Goal: Book appointment/travel/reservation

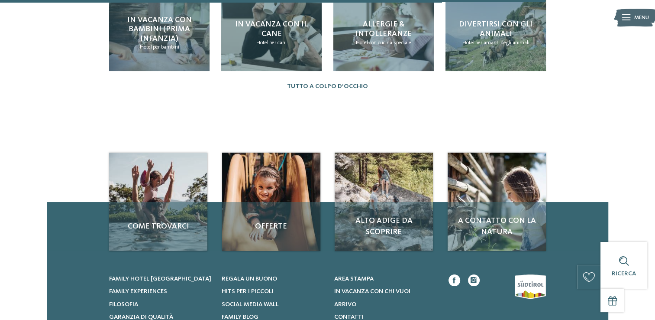
scroll to position [1005, 0]
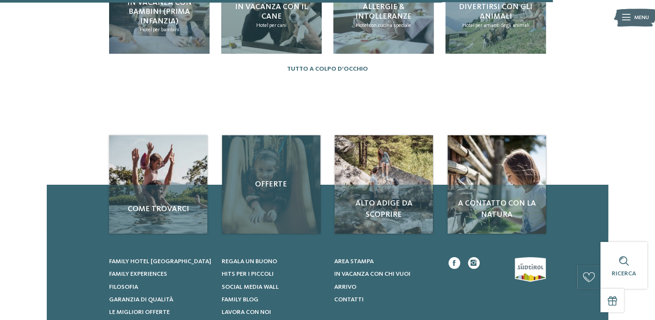
click at [314, 192] on div "Offerte" at bounding box center [271, 184] width 98 height 98
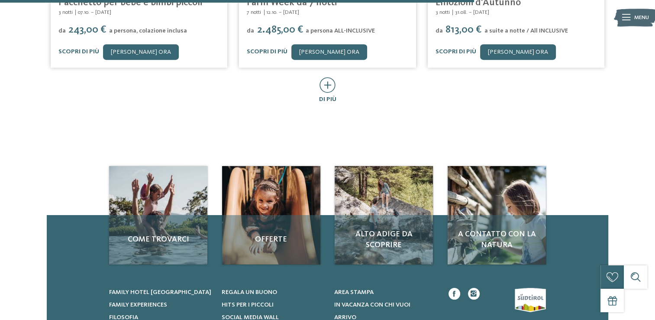
scroll to position [537, 0]
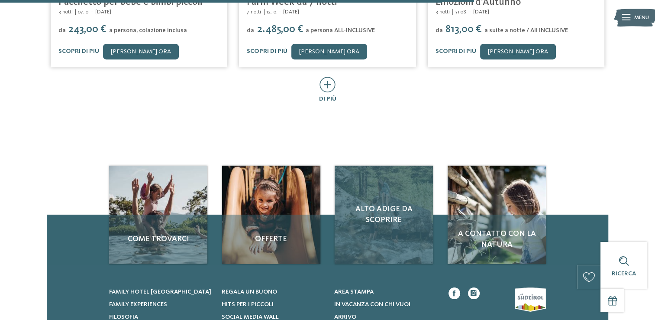
click at [399, 204] on span "Alto Adige da scoprire" at bounding box center [384, 215] width 83 height 22
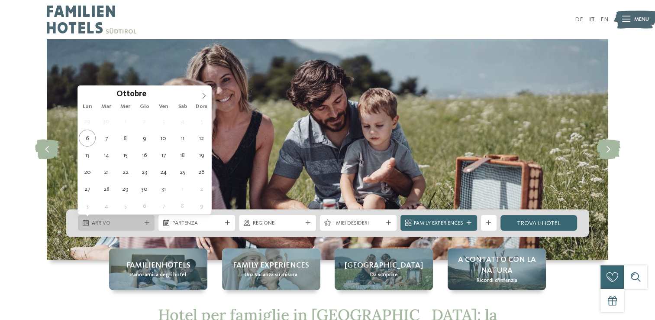
click at [95, 223] on span "Arrivo" at bounding box center [116, 223] width 49 height 8
click at [197, 96] on span at bounding box center [204, 93] width 15 height 15
type input "****"
click at [197, 96] on span at bounding box center [204, 93] width 15 height 15
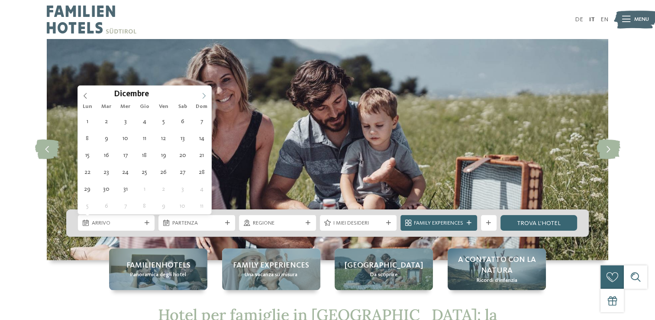
click at [197, 96] on span at bounding box center [204, 93] width 15 height 15
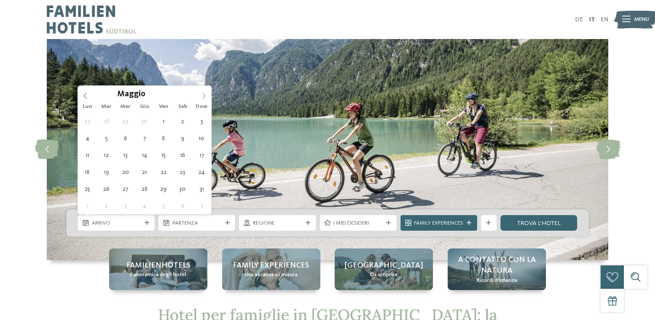
drag, startPoint x: 197, startPoint y: 96, endPoint x: 203, endPoint y: 97, distance: 5.3
click at [203, 97] on icon at bounding box center [204, 96] width 6 height 6
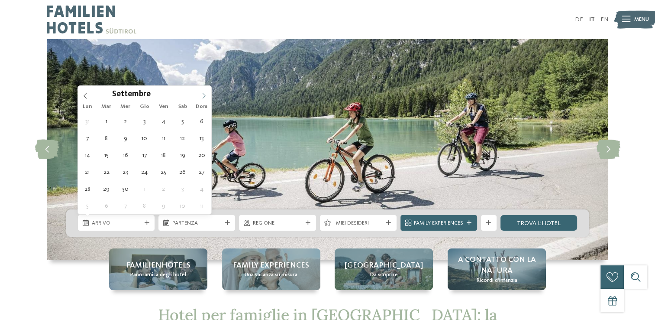
click at [203, 97] on icon at bounding box center [204, 96] width 6 height 6
type div "30.09.2026"
type input "****"
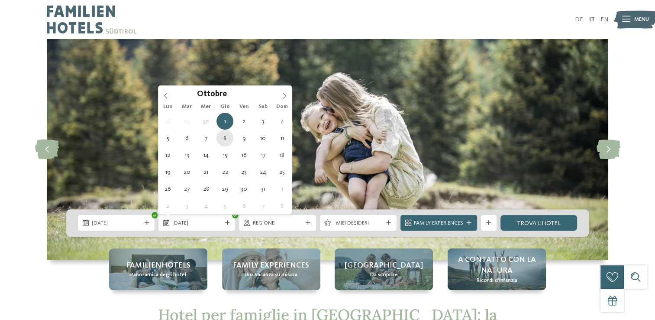
type div "08.10.2026"
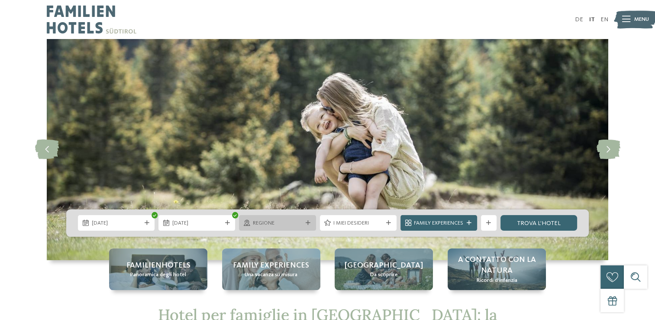
click at [259, 223] on span "Regione" at bounding box center [277, 223] width 49 height 8
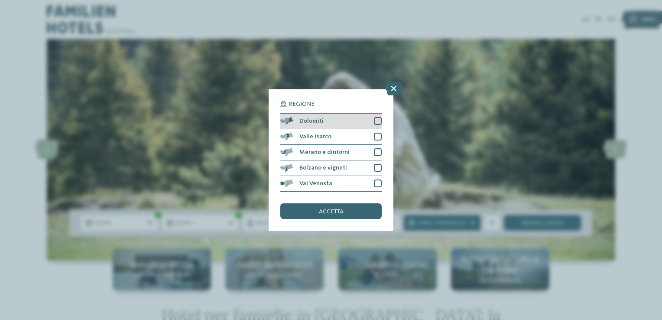
click at [376, 125] on div "Dolomiti" at bounding box center [330, 121] width 101 height 16
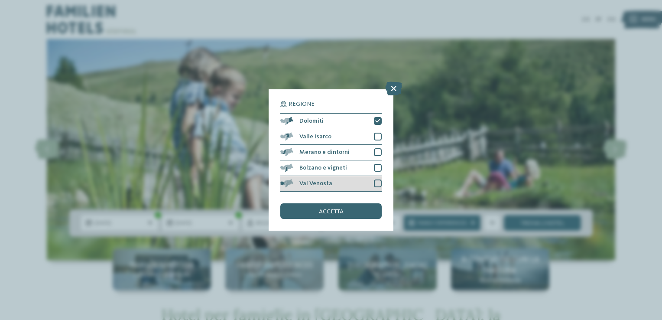
click at [377, 186] on div at bounding box center [378, 183] width 8 height 8
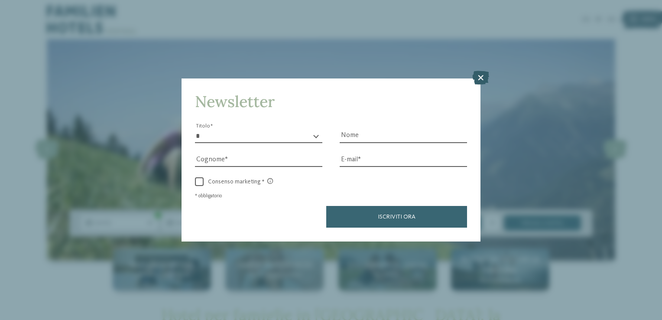
click at [478, 83] on icon at bounding box center [480, 78] width 17 height 14
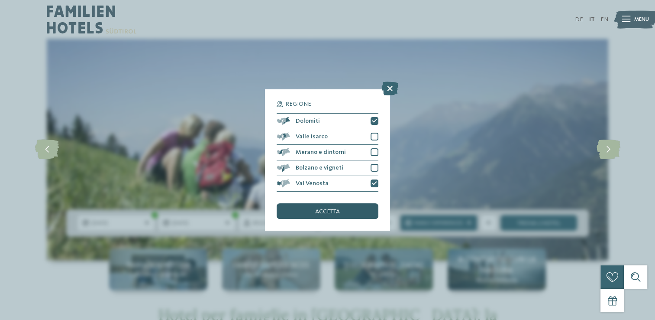
click at [359, 214] on div "accetta" at bounding box center [327, 211] width 101 height 16
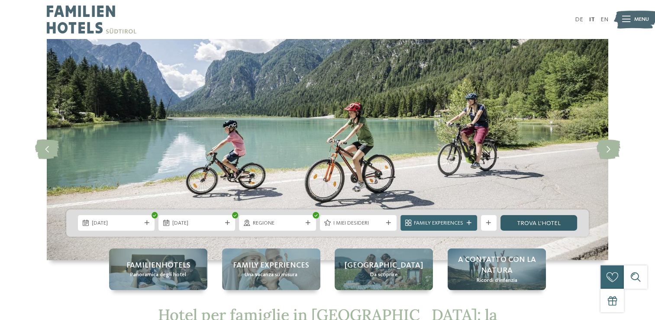
click at [541, 223] on link "trova l’hotel" at bounding box center [539, 223] width 77 height 16
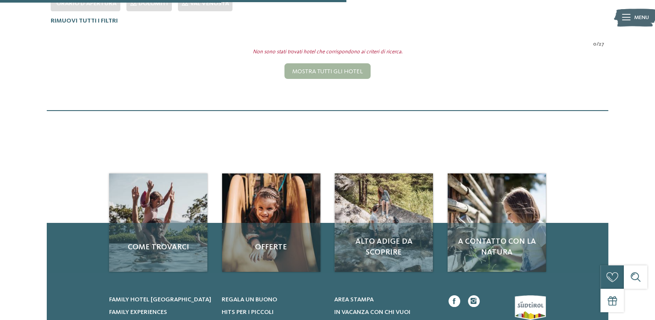
click at [541, 223] on div "A contatto con la natura" at bounding box center [497, 247] width 98 height 49
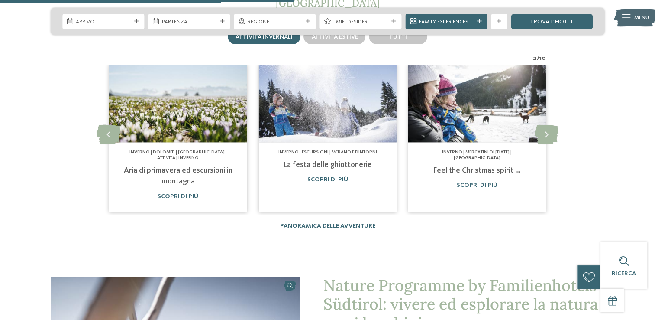
scroll to position [1057, 0]
